Goal: Navigation & Orientation: Find specific page/section

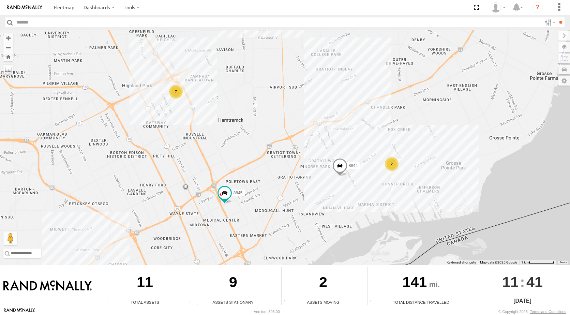
click at [395, 169] on div "2" at bounding box center [392, 164] width 14 height 14
